Goal: Navigation & Orientation: Understand site structure

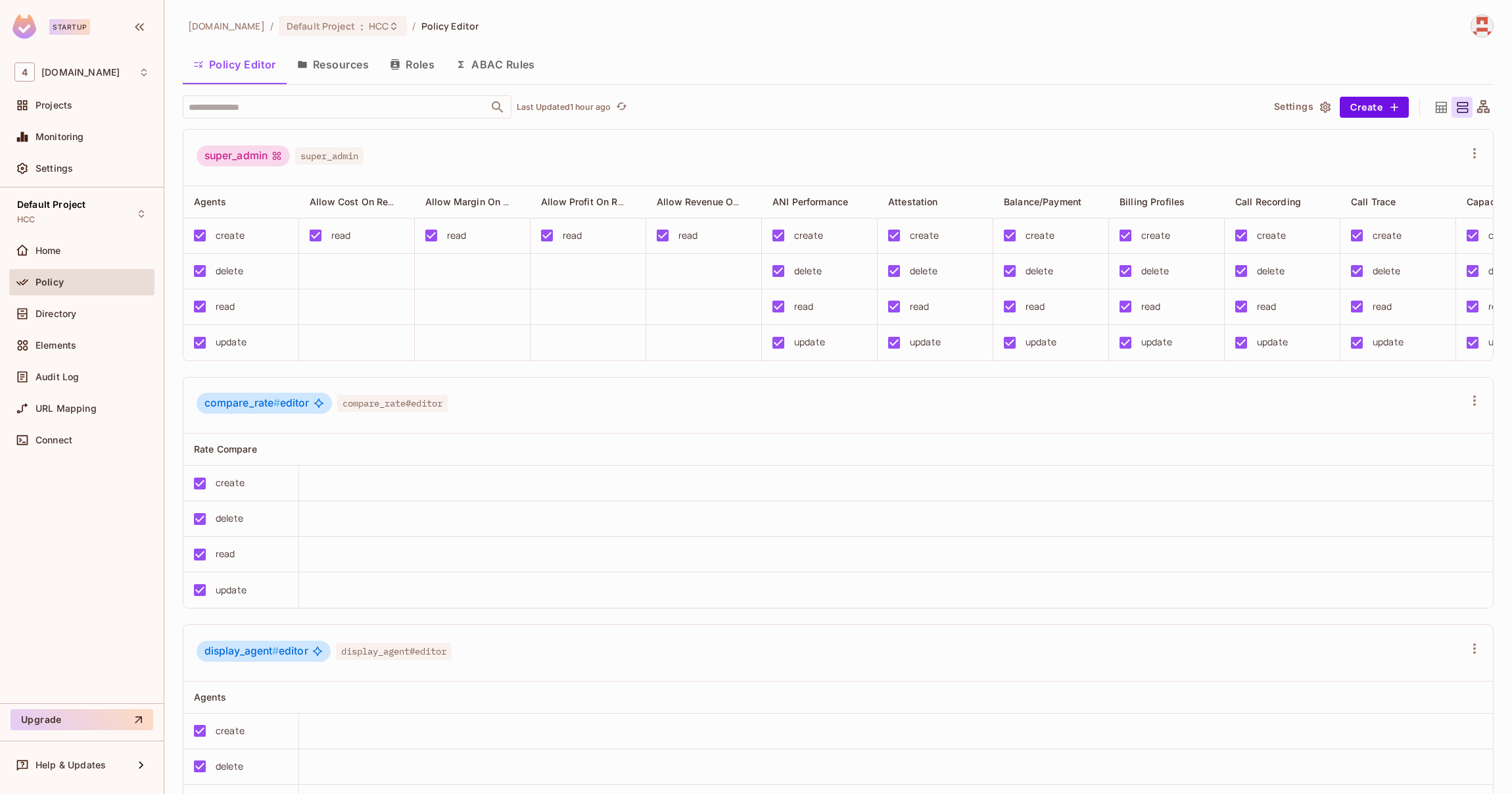
click at [688, 501] on td at bounding box center [896, 483] width 1194 height 35
click at [51, 75] on span "[DOMAIN_NAME]" at bounding box center [81, 72] width 79 height 11
click at [303, 145] on div at bounding box center [756, 397] width 1512 height 794
click at [61, 250] on span "Home" at bounding box center [48, 251] width 26 height 11
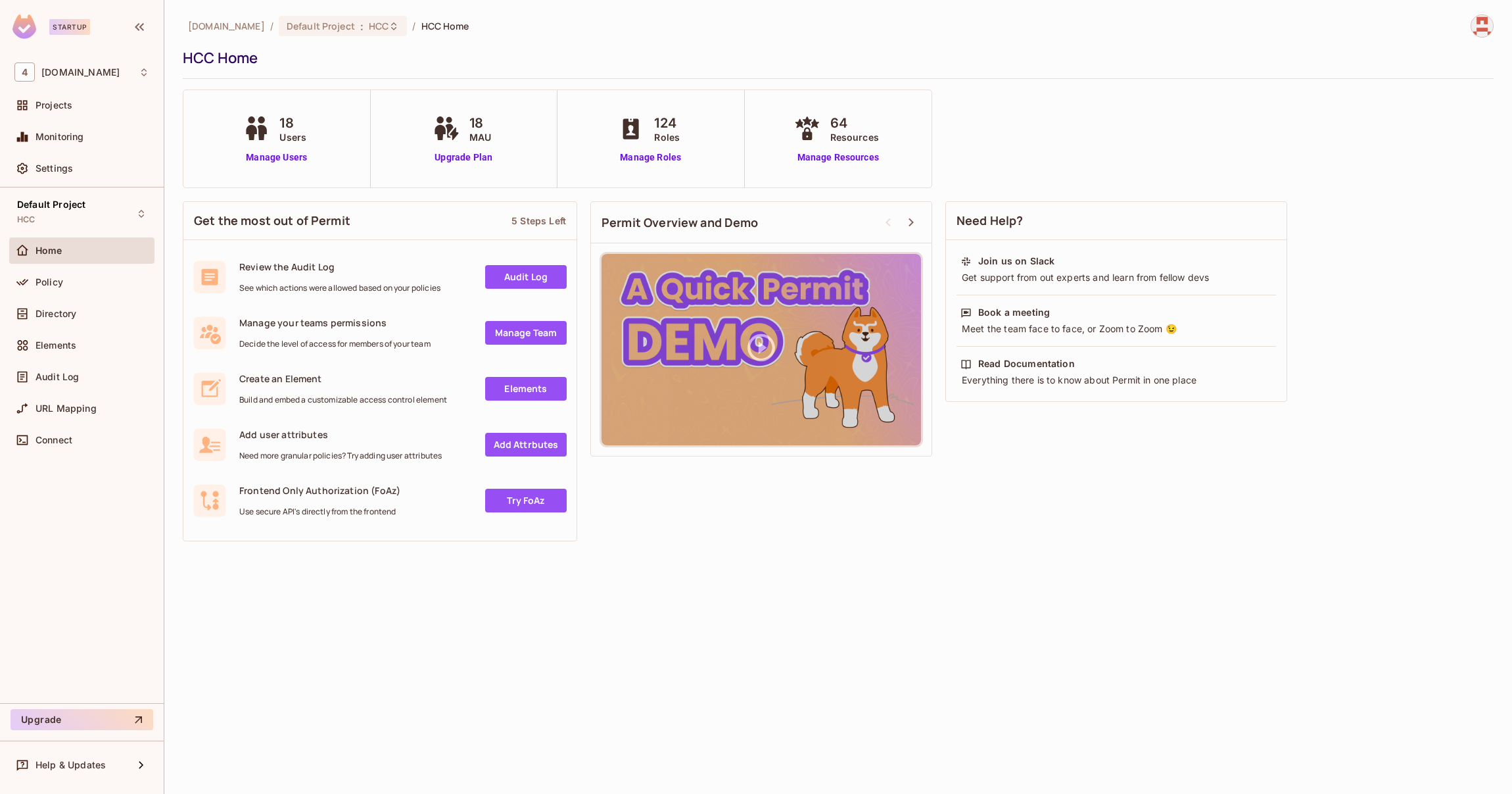
click at [58, 282] on span "Policy" at bounding box center [48, 282] width 28 height 11
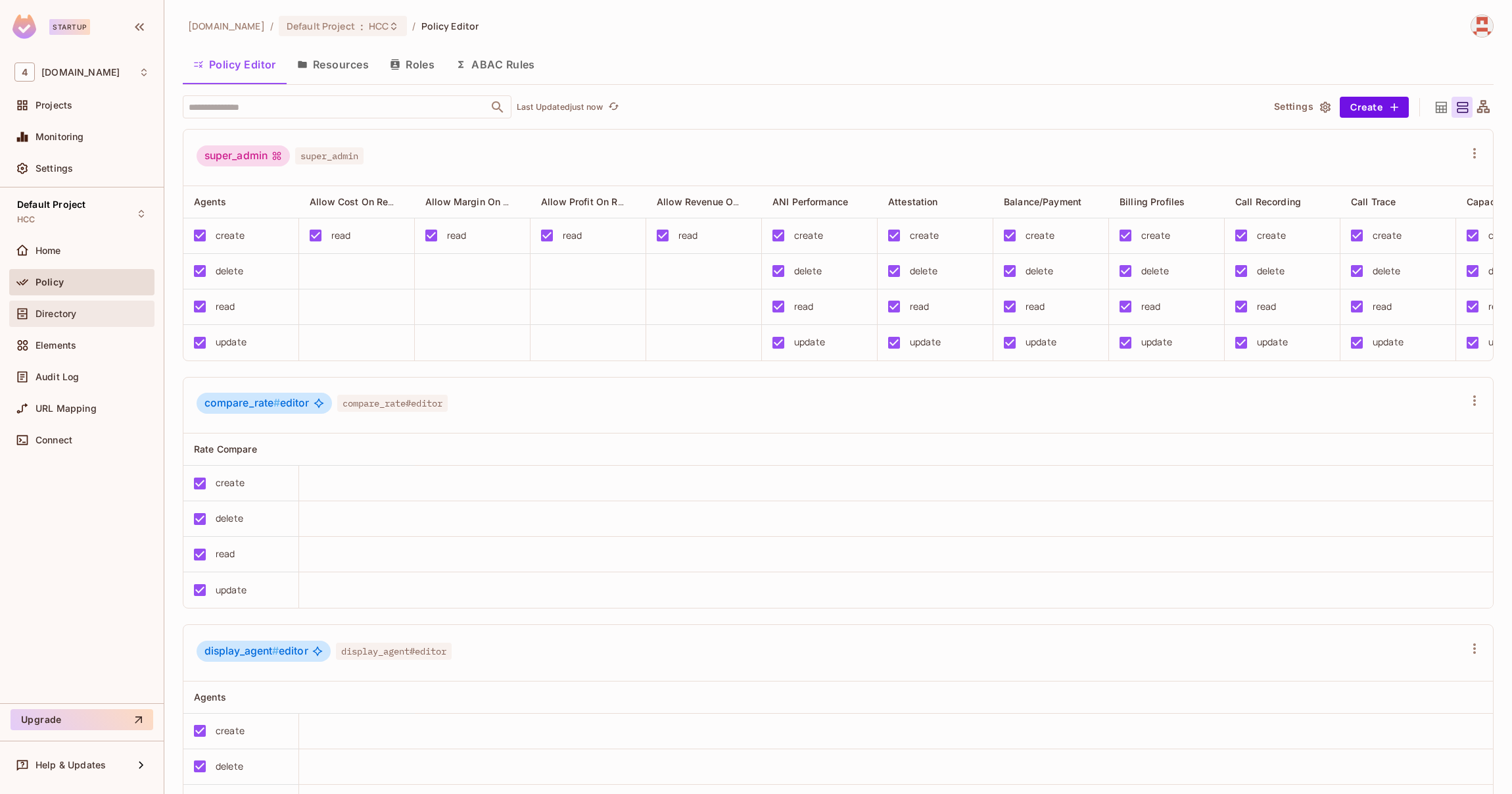
click at [73, 313] on span "Directory" at bounding box center [55, 313] width 41 height 11
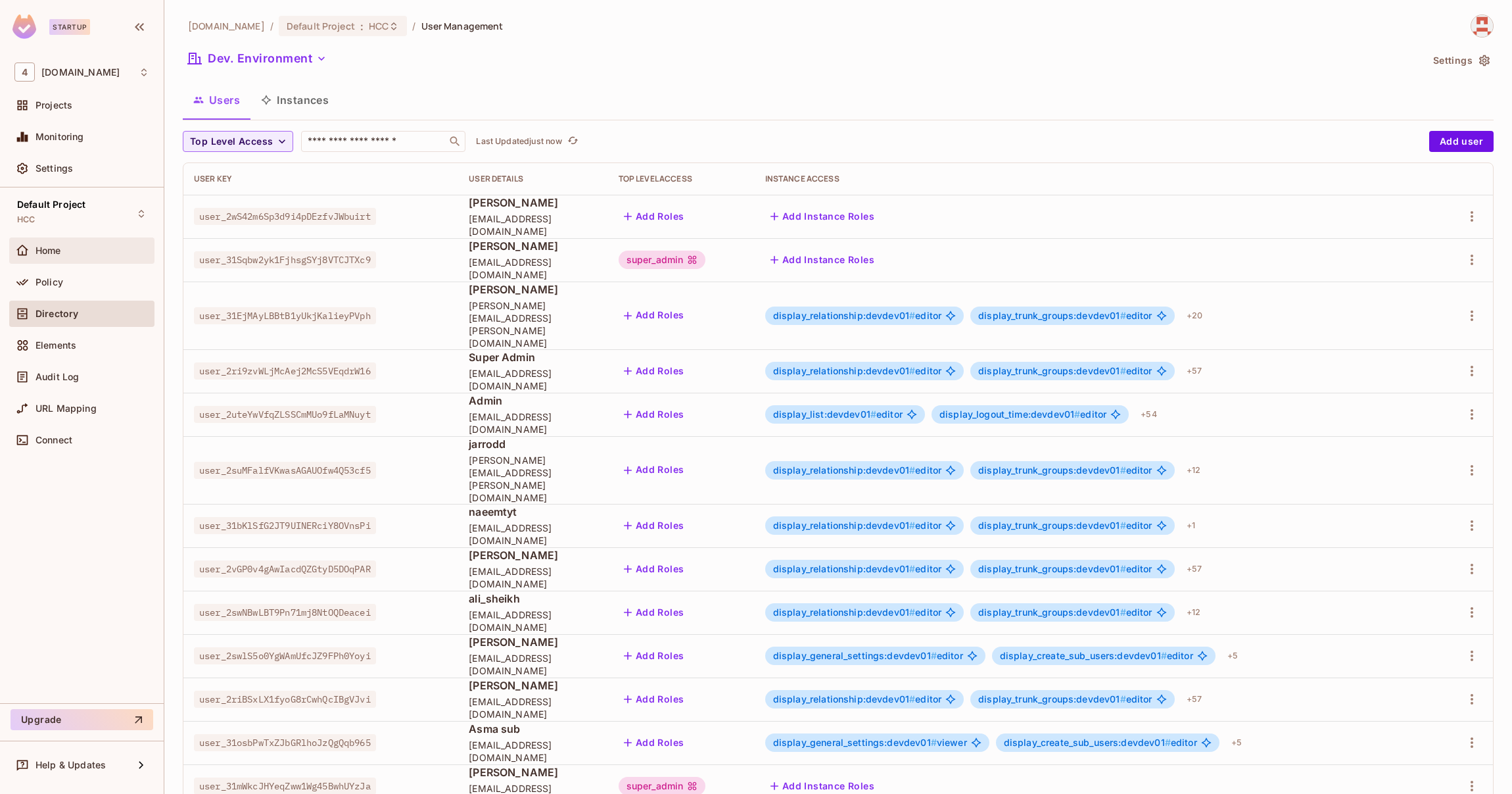
click at [56, 257] on div "Home" at bounding box center [81, 250] width 134 height 16
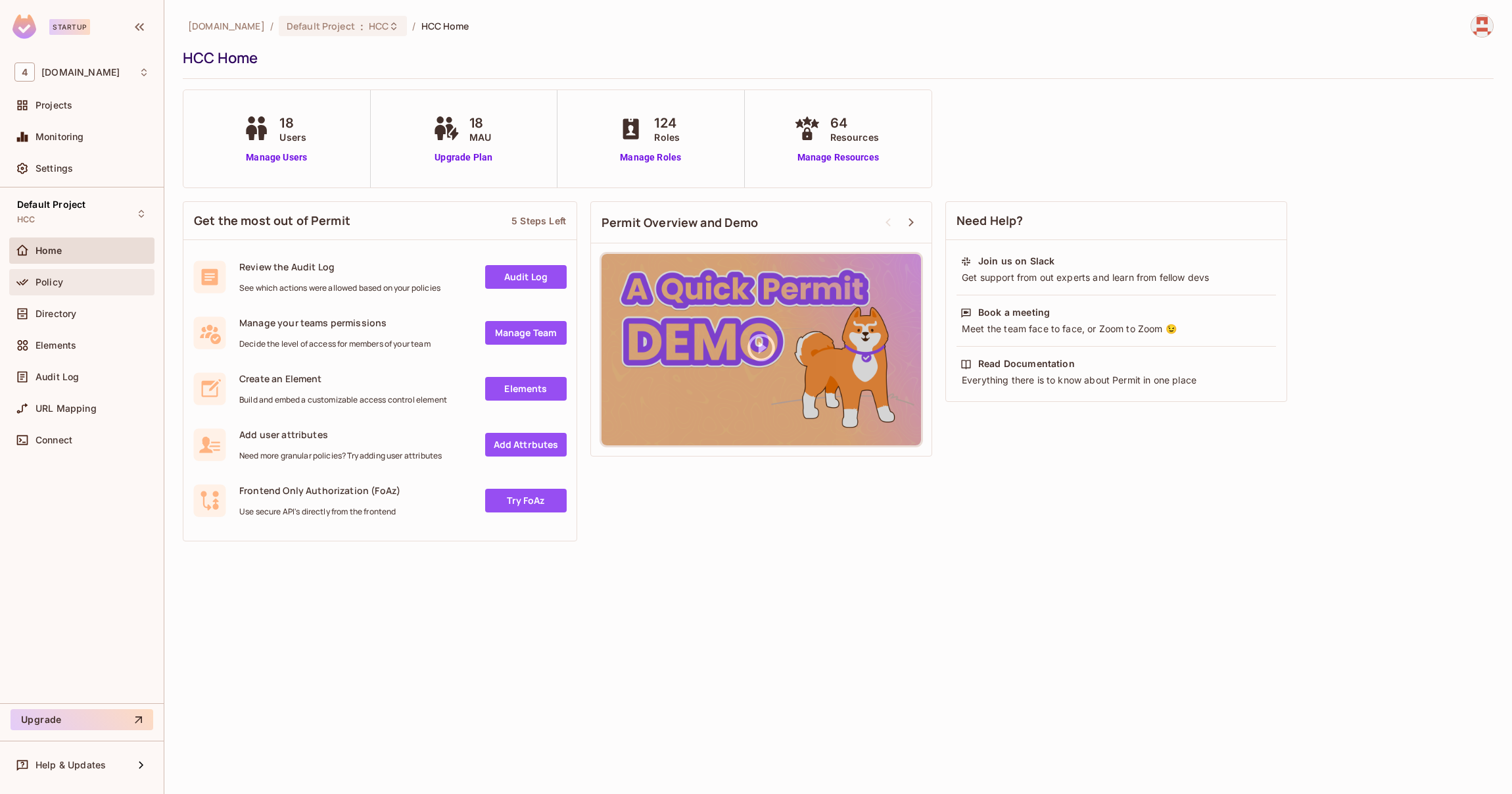
click at [73, 277] on div "Policy" at bounding box center [92, 282] width 114 height 11
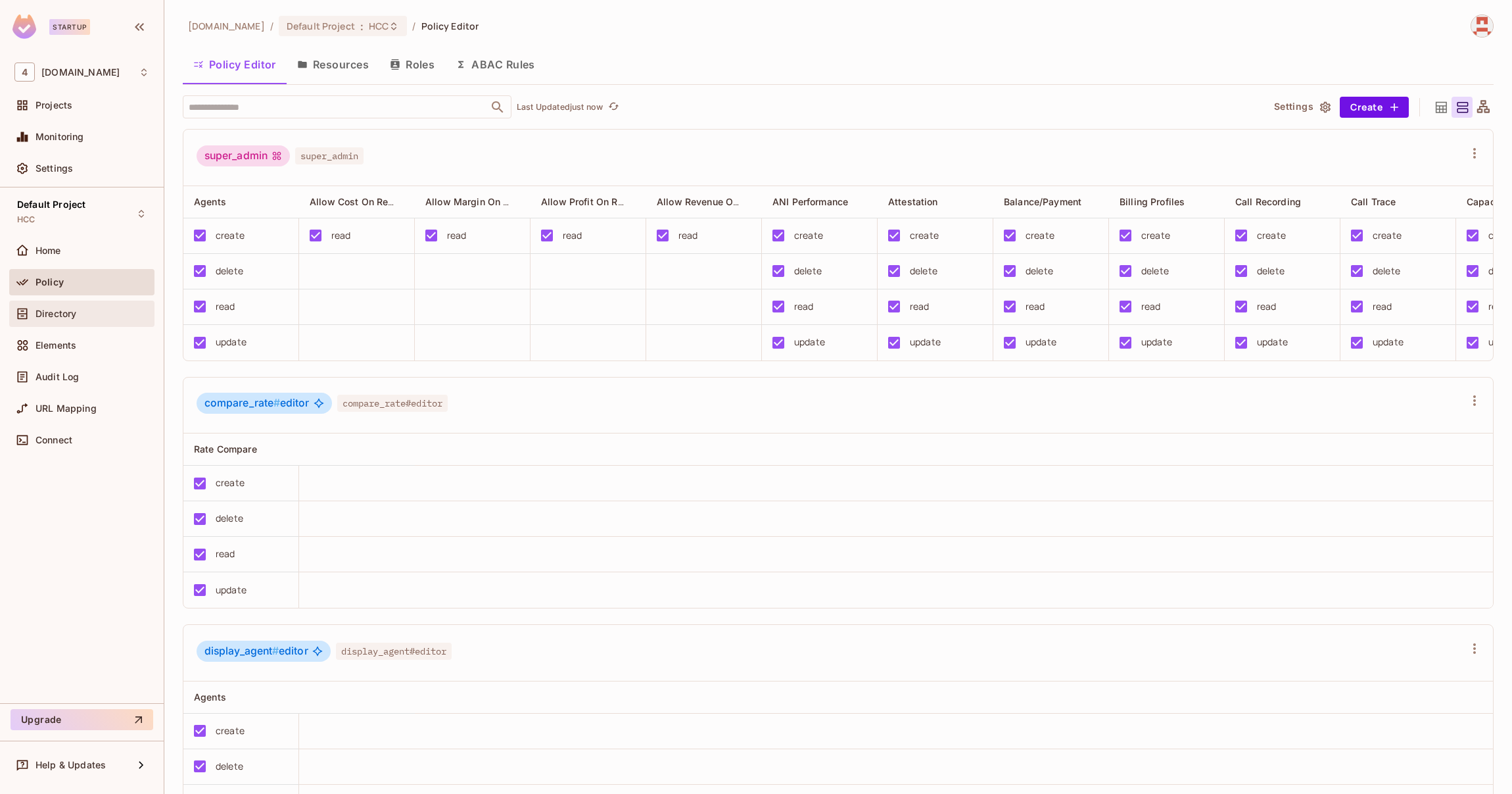
click at [100, 317] on div "Directory" at bounding box center [92, 313] width 114 height 11
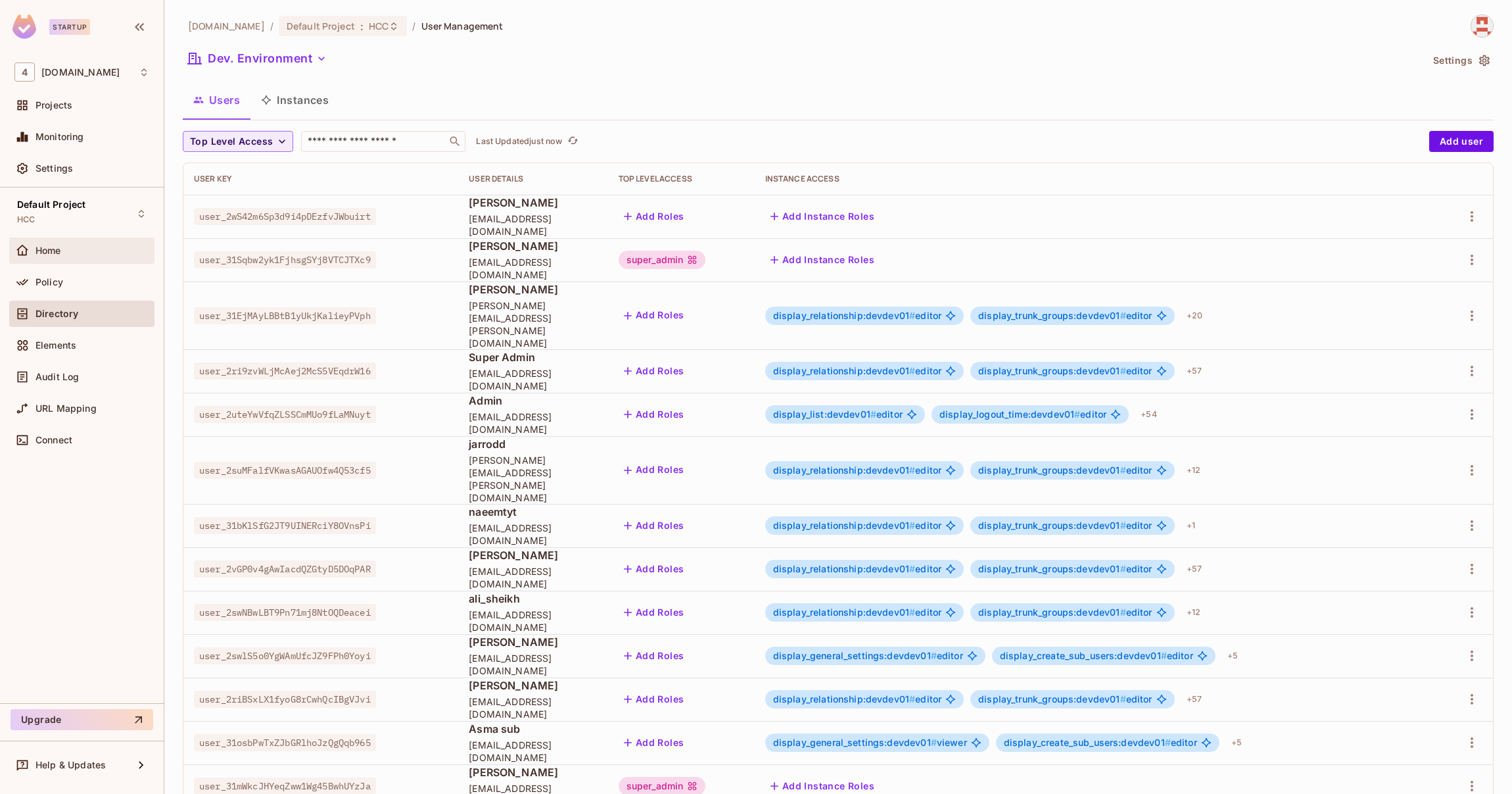
click at [44, 253] on span "Home" at bounding box center [48, 251] width 26 height 11
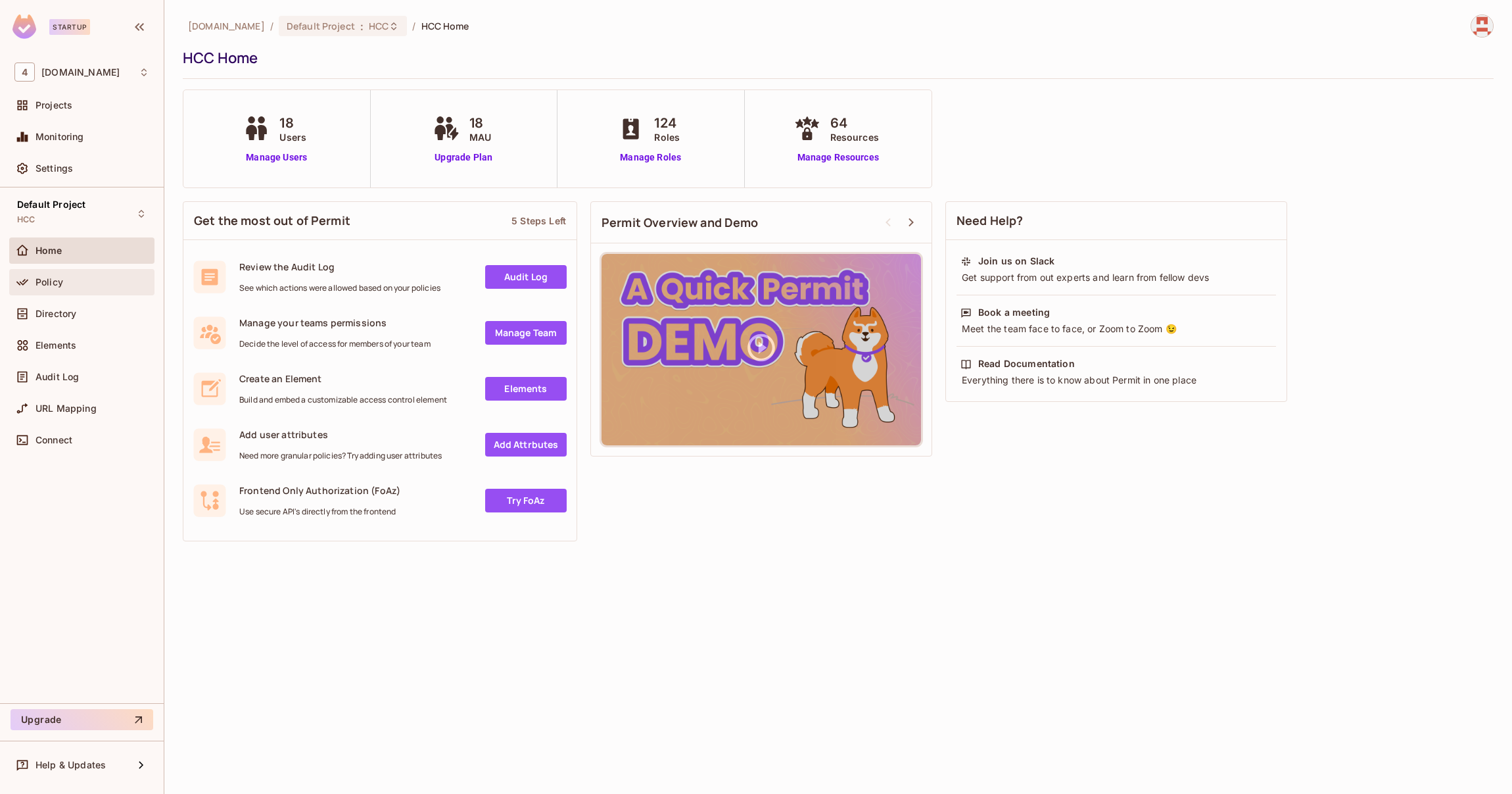
click at [69, 282] on div "Policy" at bounding box center [92, 282] width 114 height 11
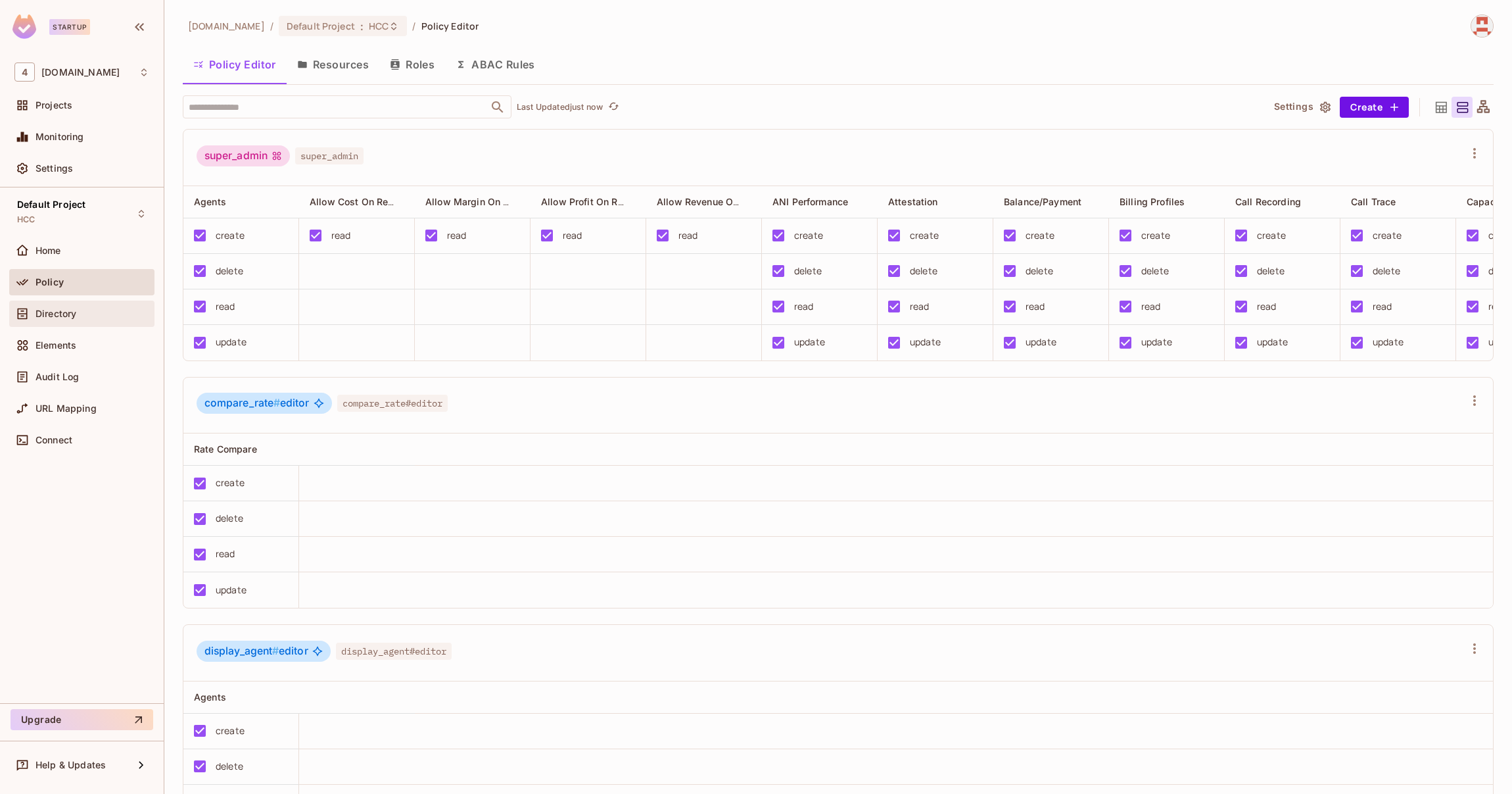
click at [81, 313] on div "Directory" at bounding box center [92, 313] width 114 height 11
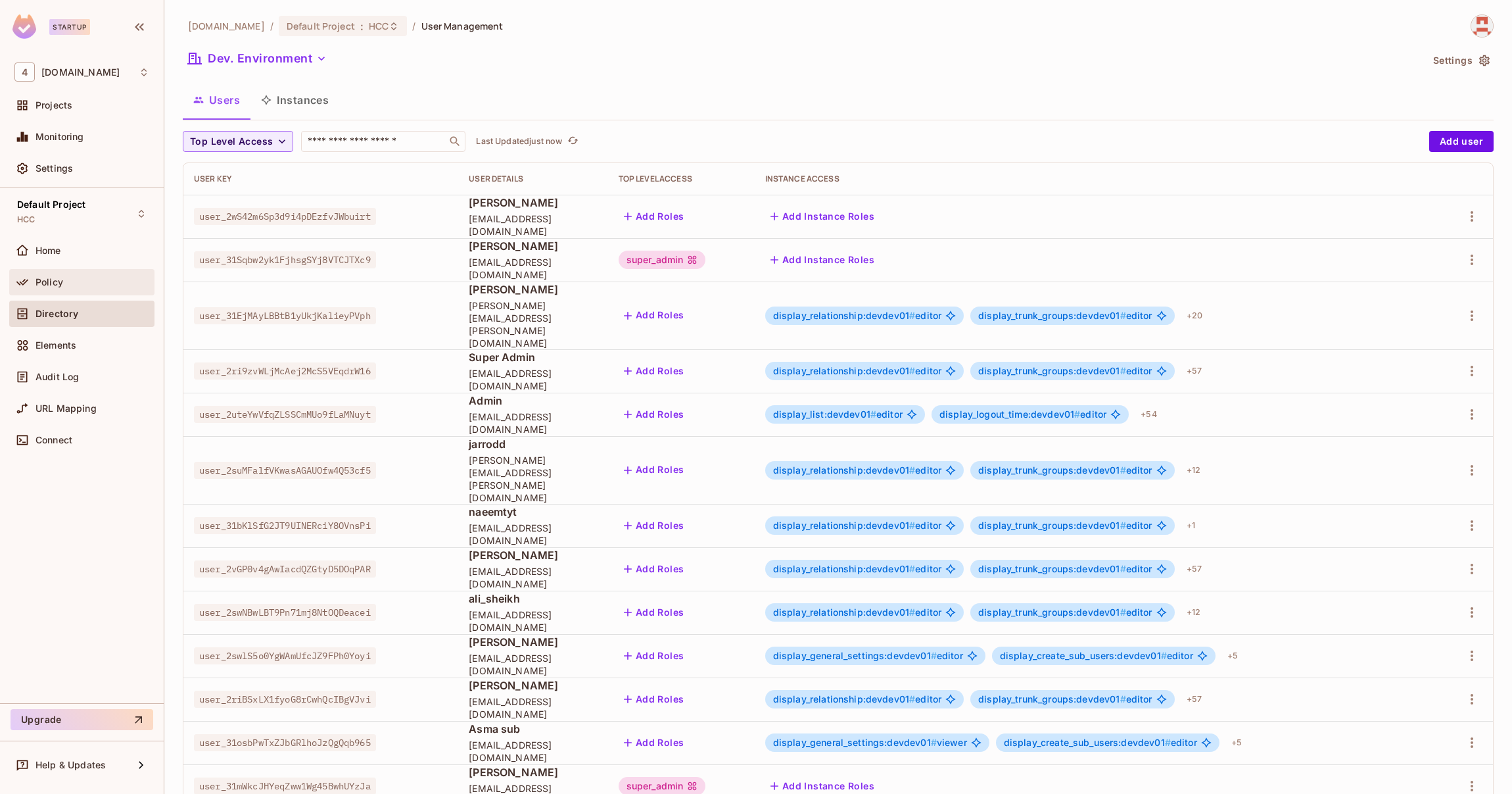
click at [51, 289] on div "Policy" at bounding box center [81, 282] width 134 height 16
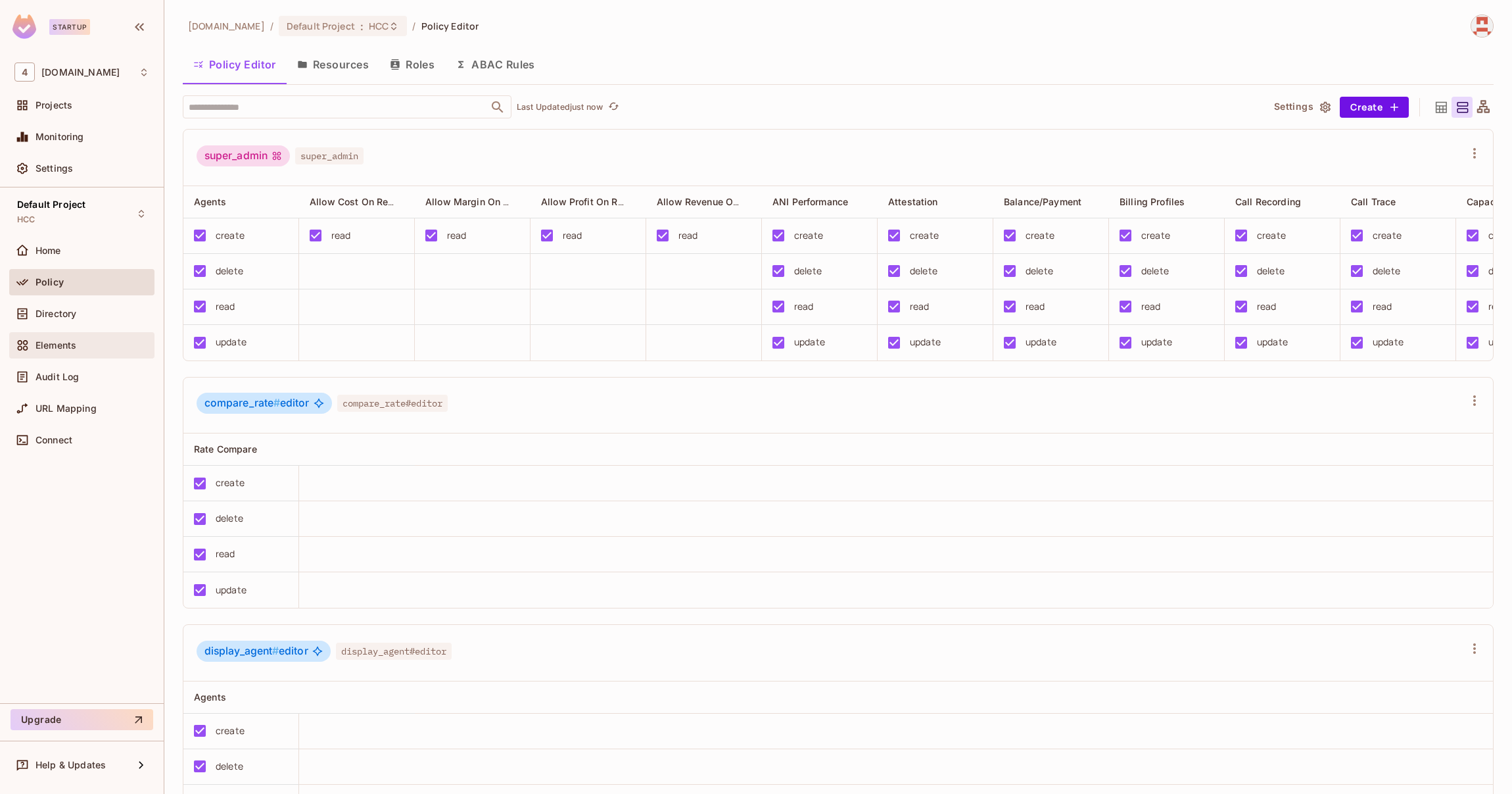
click at [86, 335] on div "Elements" at bounding box center [82, 344] width 145 height 26
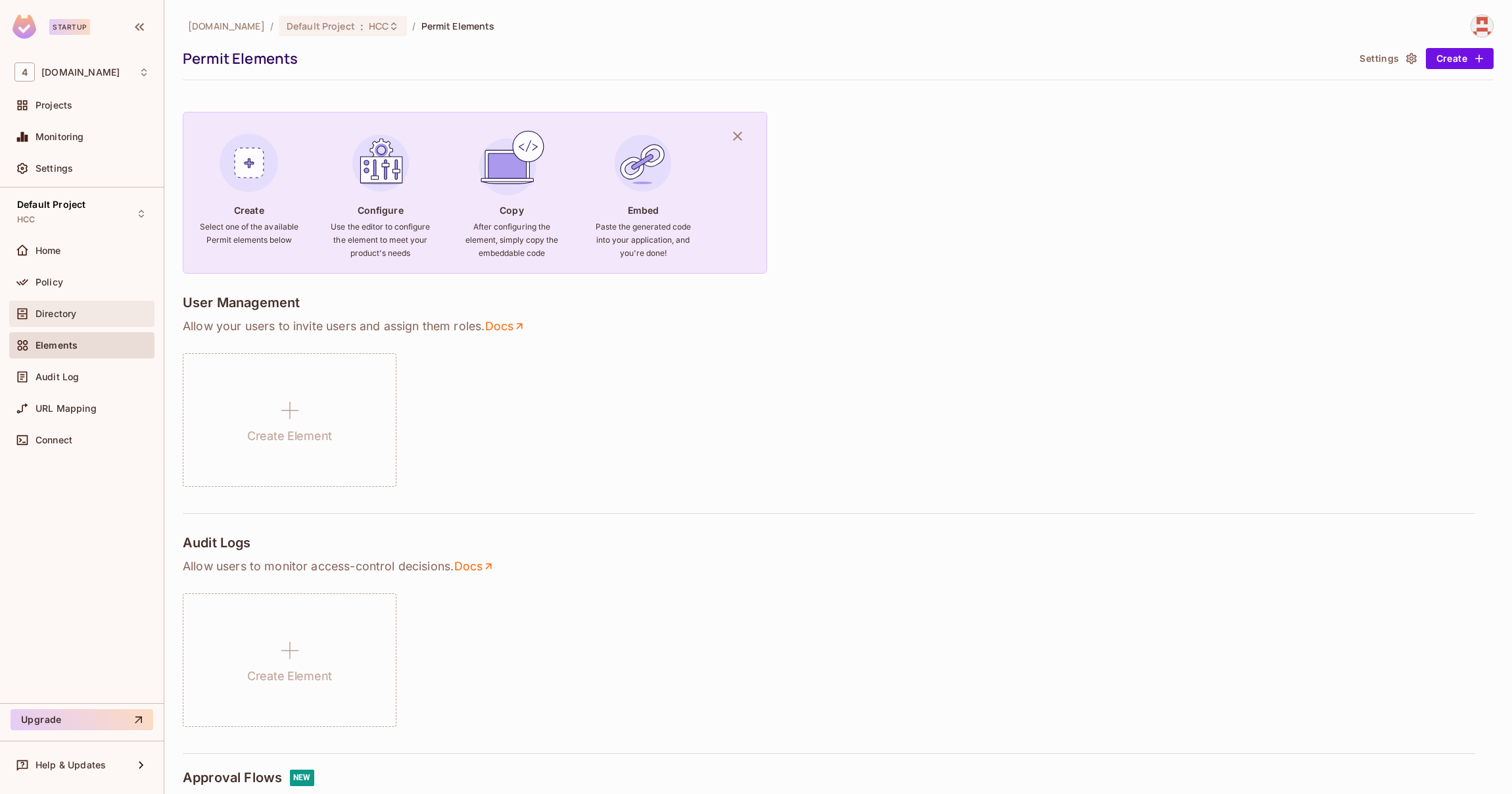
click at [47, 307] on div "Directory" at bounding box center [81, 313] width 134 height 16
